Goal: Use online tool/utility: Use online tool/utility

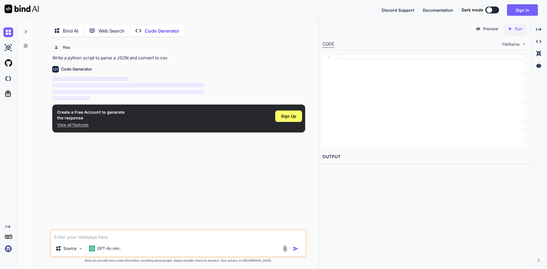
scroll to position [2, 0]
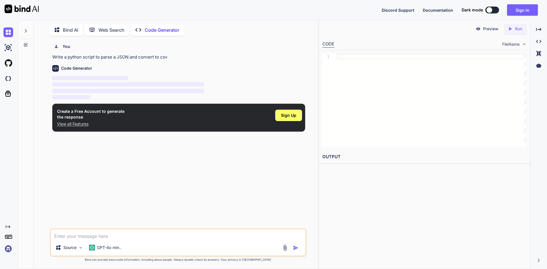
type textarea "x"
click at [132, 232] on textarea at bounding box center [178, 234] width 254 height 10
type textarea "н"
type textarea "x"
type textarea "на"
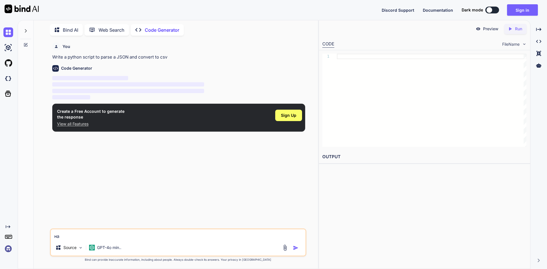
type textarea "x"
type textarea "нап"
type textarea "x"
type textarea "напи"
type textarea "x"
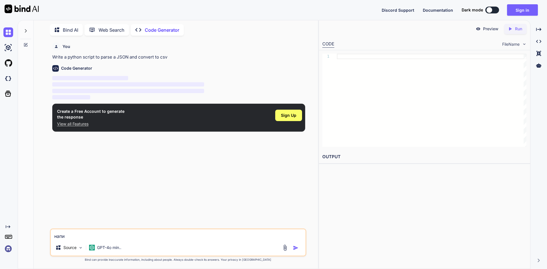
type textarea "напиш"
type textarea "x"
type textarea "напиши"
type textarea "x"
type textarea "напиши"
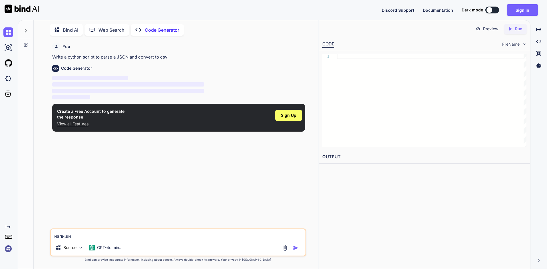
type textarea "x"
type textarea "напиши к"
type textarea "x"
type textarea "напиши ко"
type textarea "x"
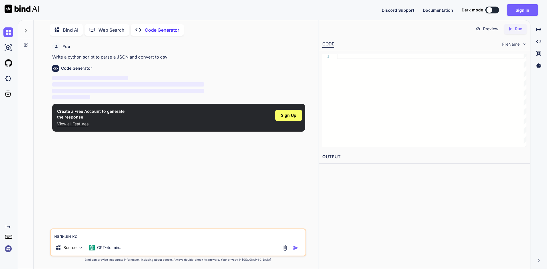
type textarea "напиши код"
type textarea "x"
type textarea "напиши код"
type textarea "x"
type textarea "напиши код н"
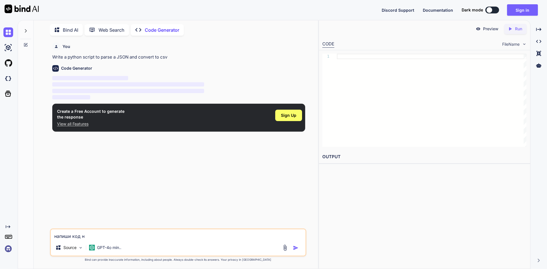
type textarea "x"
type textarea "напиши код на"
type textarea "x"
type textarea "напиши код на"
type textarea "x"
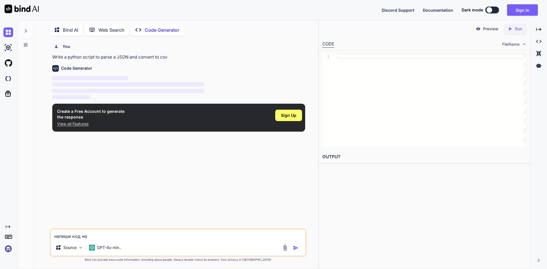
type textarea "напиши код на c"
type textarea "x"
type textarea "напиши код на c#"
type textarea "x"
type textarea "напиши код на c#"
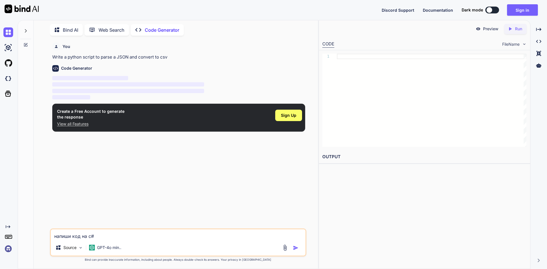
type textarea "x"
type textarea "напиши код на c#"
type textarea "x"
type textarea "напиши код на c#?"
type textarea "x"
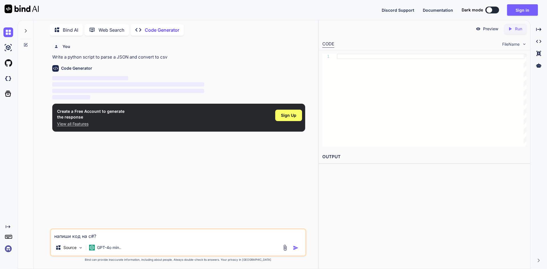
type textarea "напиши код на c#"
type textarea "x"
type textarea "напиши код на c#<"
type textarea "x"
type textarea "напиши код на c#"
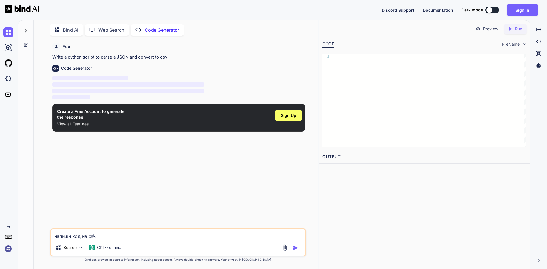
type textarea "x"
type textarea "напиши код на c#,"
type textarea "x"
type textarea "напиши код на c#,"
type textarea "x"
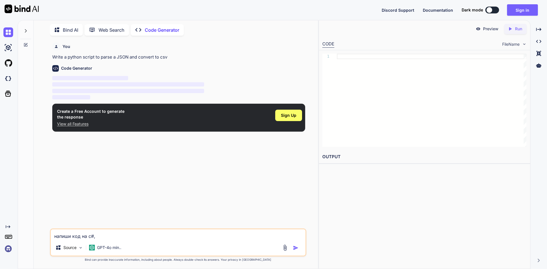
type textarea "напиши код на c#, с"
type textarea "x"
type textarea "напиши код на c#, сч"
type textarea "x"
type textarea "напиши код на c#, счи"
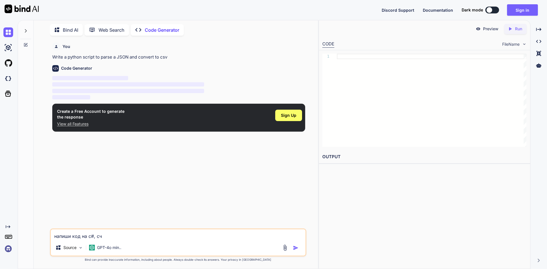
type textarea "x"
type textarea "напиши код на c#, счит"
type textarea "x"
type textarea "напиши код на c#, счита"
type textarea "x"
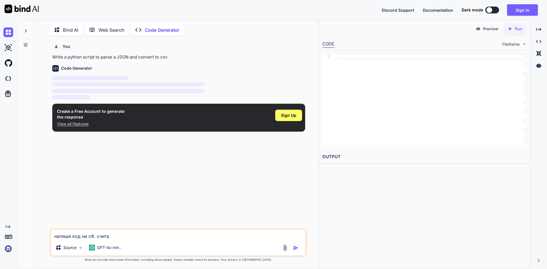
type textarea "напиши код на c#, считаю"
type textarea "x"
type textarea "напиши код на c#, считающ"
type textarea "x"
type textarea "напиши код на c#, считающи"
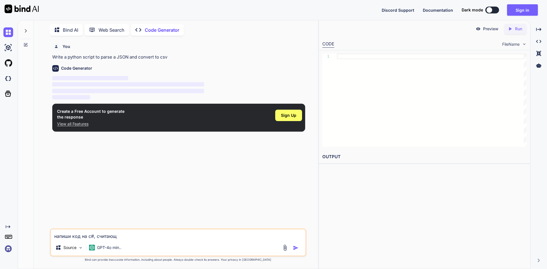
type textarea "x"
type textarea "напиши код на c#, считающий"
type textarea "x"
type textarea "напиши код на c#, считающий"
type textarea "x"
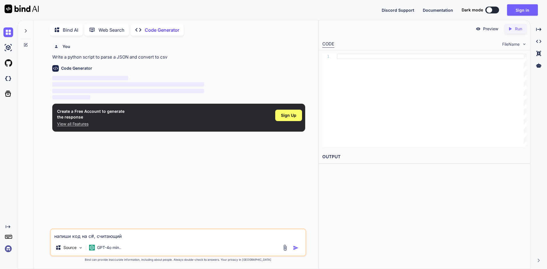
type textarea "напиши код на c#, считающий ч"
type textarea "x"
type textarea "напиши код на c#, считающий чи"
type textarea "x"
type textarea "напиши код на c#, считающий чис"
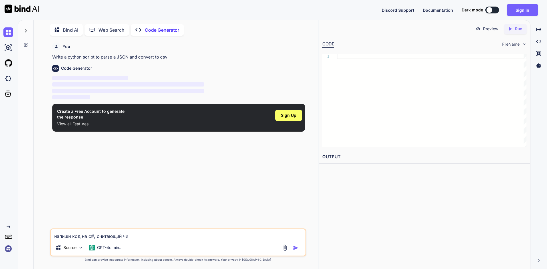
type textarea "x"
type textarea "напиши код на c#, считающий числ"
type textarea "x"
type textarea "напиши код на c#, считающий числа"
type textarea "x"
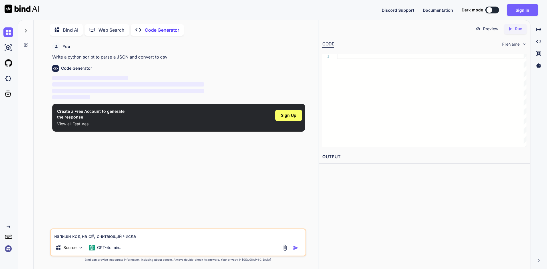
drag, startPoint x: 149, startPoint y: 236, endPoint x: 99, endPoint y: 239, distance: 49.7
click at [99, 239] on textarea "напиши код на c#, считающий числа" at bounding box center [178, 234] width 254 height 10
type textarea "напиши код на c#, с"
type textarea "x"
type textarea "напиши код на c#, со"
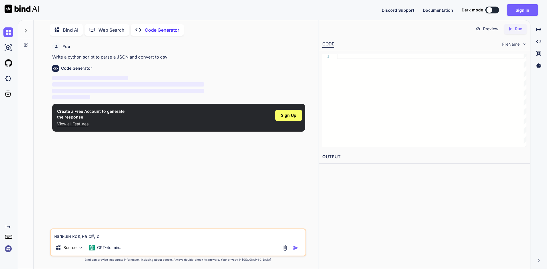
type textarea "x"
type textarea "напиши код на c#, с"
type textarea "x"
type textarea "напиши код на c#,"
type textarea "x"
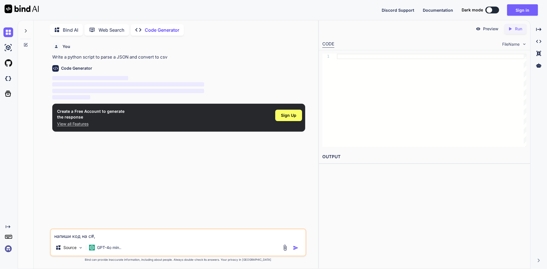
type textarea "напиши код на c#,"
type textarea "x"
type textarea "напиши код на c#"
type textarea "x"
type textarea "напиши код на c"
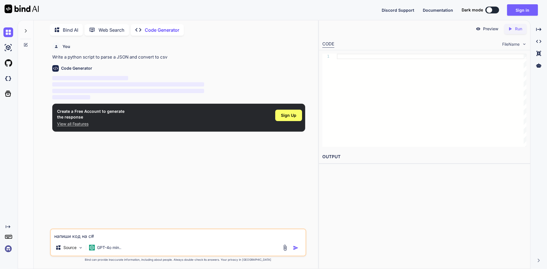
type textarea "x"
type textarea "напиши код на"
type textarea "x"
type textarea "напиши код на"
type textarea "x"
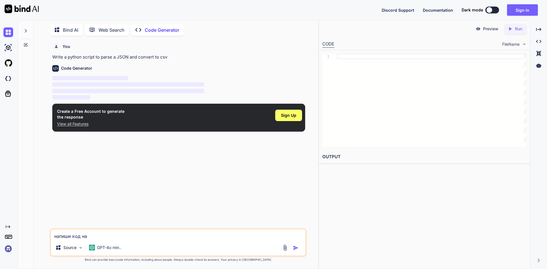
type textarea "напиши код н"
type textarea "x"
type textarea "напиши код"
type textarea "x"
type textarea "напиши код"
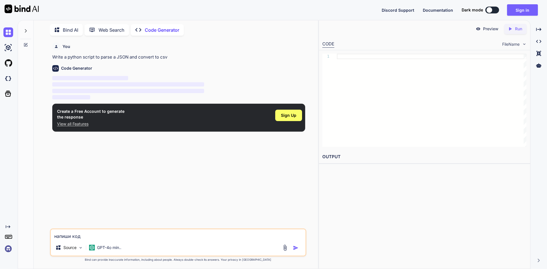
type textarea "x"
type textarea "напиши ко"
type textarea "x"
type textarea "напиши к"
type textarea "x"
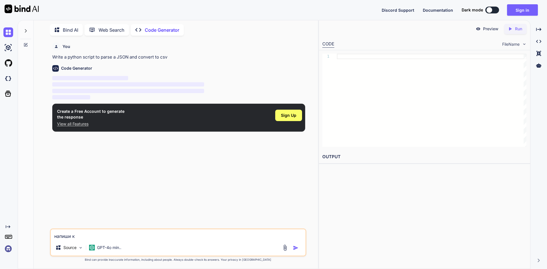
type textarea "напиши"
type textarea "x"
type textarea "напиши к"
type textarea "x"
type textarea "напиши ко"
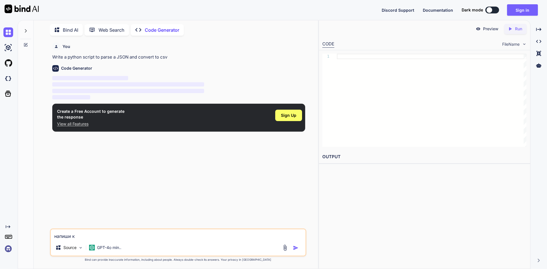
type textarea "x"
type textarea "напиши кор"
type textarea "x"
type textarea "напиши коро"
type textarea "x"
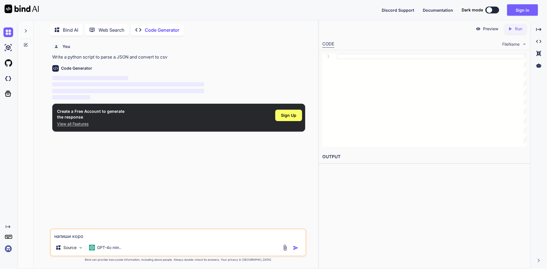
type textarea "напиши корот"
type textarea "x"
type textarea "напиши коротк"
type textarea "x"
type textarea "напиши коротки"
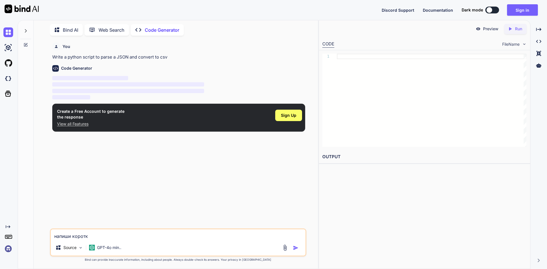
type textarea "x"
type textarea "напиши короткий"
type textarea "x"
type textarea "напиши короткий,"
type textarea "x"
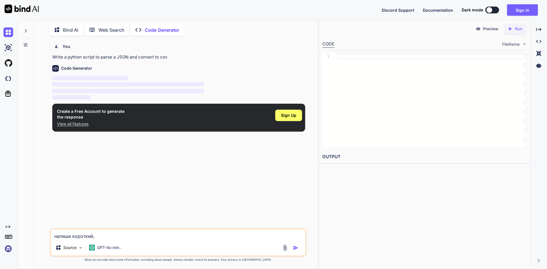
type textarea "напиши короткий,"
type textarea "x"
type textarea "напиши короткий, н"
type textarea "x"
type textarea "напиши короткий, но"
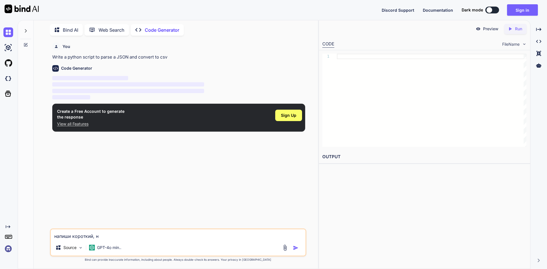
type textarea "x"
type textarea "напиши короткий, но"
type textarea "x"
type textarea "напиши короткий, но с"
type textarea "x"
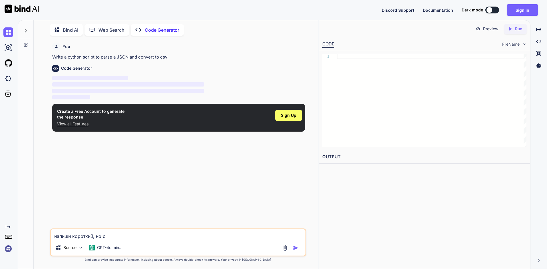
type textarea "напиши короткий, но со"
type textarea "x"
type textarea "напиши короткий, но с"
type textarea "x"
type textarea "напиши короткий, но сл"
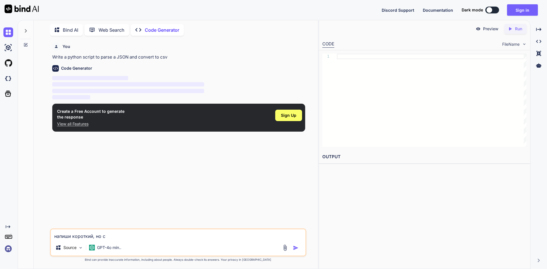
type textarea "x"
type textarea "напиши короткий, но сло"
type textarea "x"
type textarea "напиши короткий, но слож"
type textarea "x"
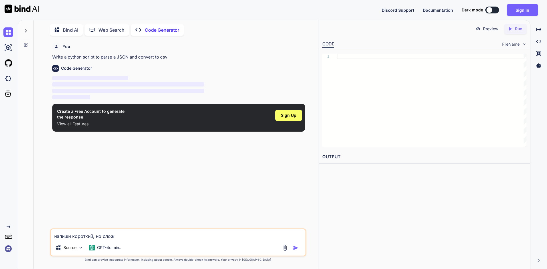
type textarea "напиши короткий, но сложн"
type textarea "x"
type textarea "напиши короткий, но сложны"
type textarea "x"
type textarea "напиши короткий, но сложный"
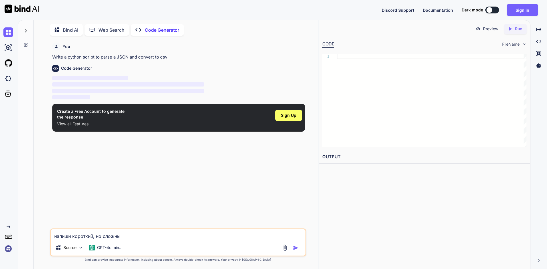
type textarea "x"
type textarea "напиши короткий, но сложный"
type textarea "x"
type textarea "напиши короткий, но сложный п"
type textarea "x"
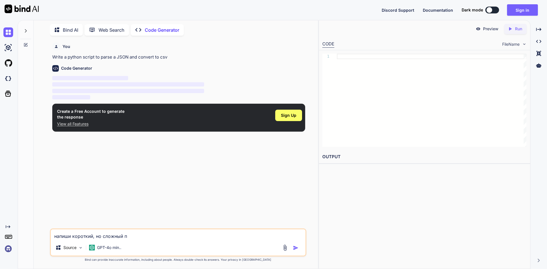
type textarea "напиши короткий, но сложный пр"
type textarea "x"
type textarea "напиши короткий, но сложный при"
type textarea "x"
type textarea "напиши короткий, но сложный прим"
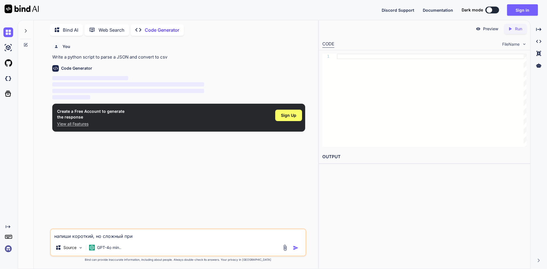
type textarea "x"
type textarea "напиши короткий, но сложный приме"
type textarea "x"
type textarea "напиши короткий, но сложный пример"
type textarea "x"
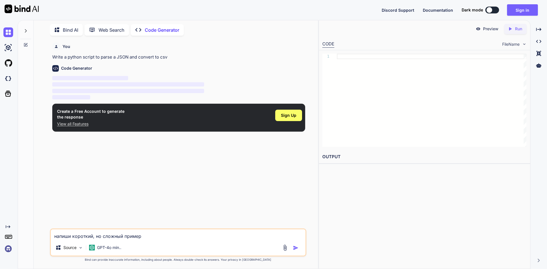
type textarea "напиши короткий, но сложный пример"
type textarea "x"
type textarea "напиши короткий, но сложный пример н"
type textarea "x"
type textarea "напиши короткий, но сложный пример на"
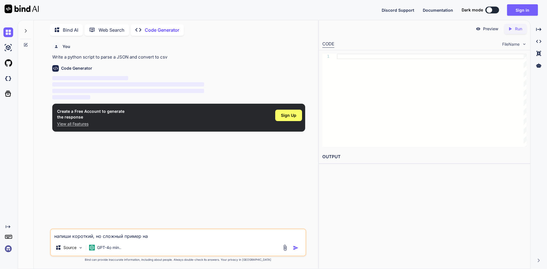
type textarea "x"
type textarea "напиши короткий, но сложный пример на"
type textarea "x"
type textarea "напиши короткий, но сложный пример на c"
type textarea "x"
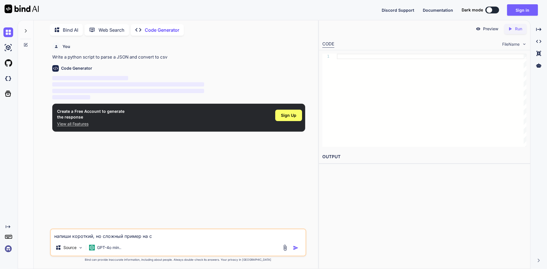
type textarea "напиши короткий, но сложный пример на c#"
type textarea "x"
type textarea "напиши короткий, но сложный пример на c#"
click at [296, 248] on img "button" at bounding box center [296, 248] width 6 height 6
click at [175, 233] on textarea "напиши короткий, но сложный пример на c#" at bounding box center [178, 234] width 254 height 10
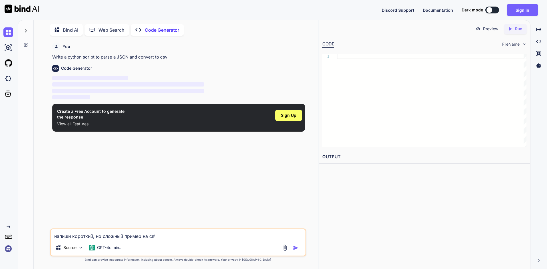
click at [297, 248] on img "button" at bounding box center [296, 248] width 6 height 6
click at [331, 115] on div "1" at bounding box center [329, 100] width 15 height 93
drag, startPoint x: 157, startPoint y: 239, endPoint x: 55, endPoint y: 228, distance: 102.7
click at [55, 228] on div "напиши короткий, но сложный пример на c# Source GPT-4o min.." at bounding box center [178, 242] width 256 height 28
